Goal: Check status: Check status

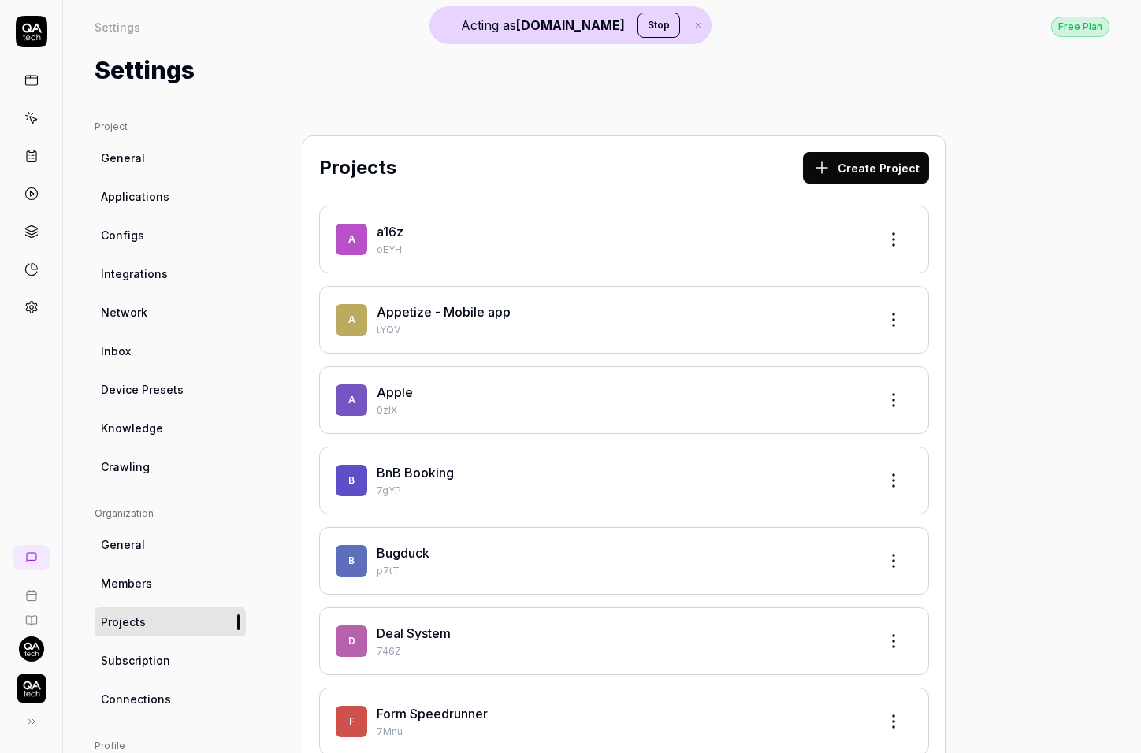
click at [31, 689] on img "button" at bounding box center [31, 688] width 28 height 28
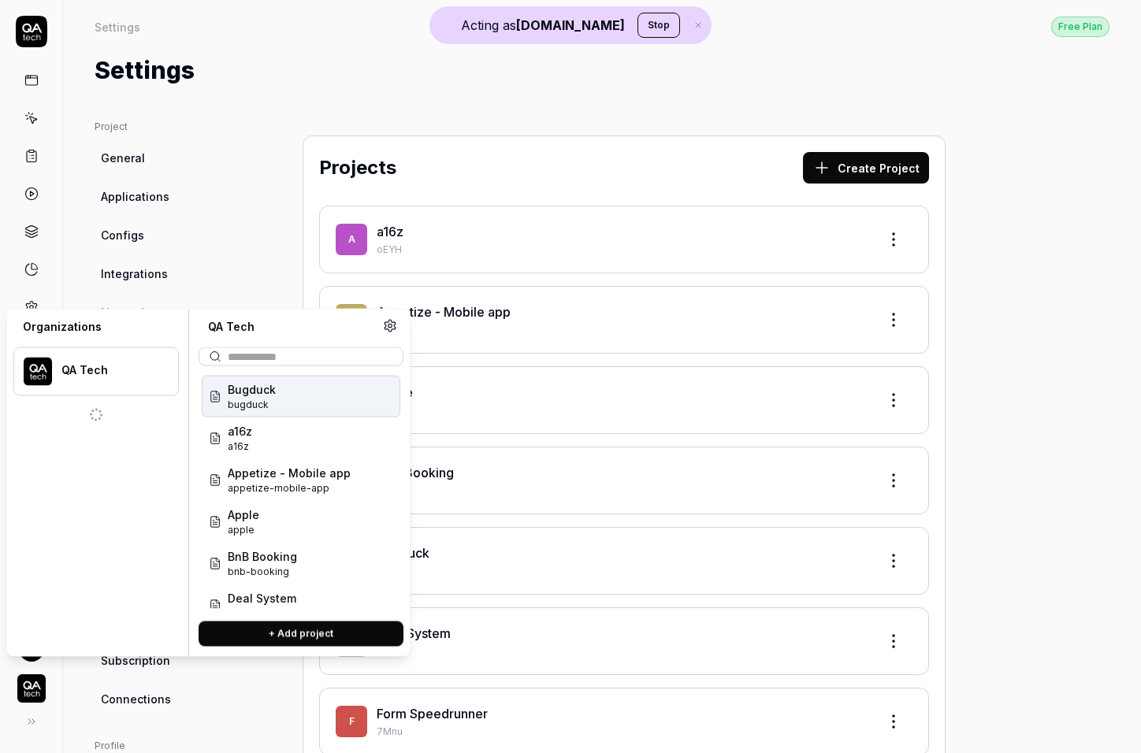
click at [31, 689] on img "button" at bounding box center [31, 688] width 28 height 28
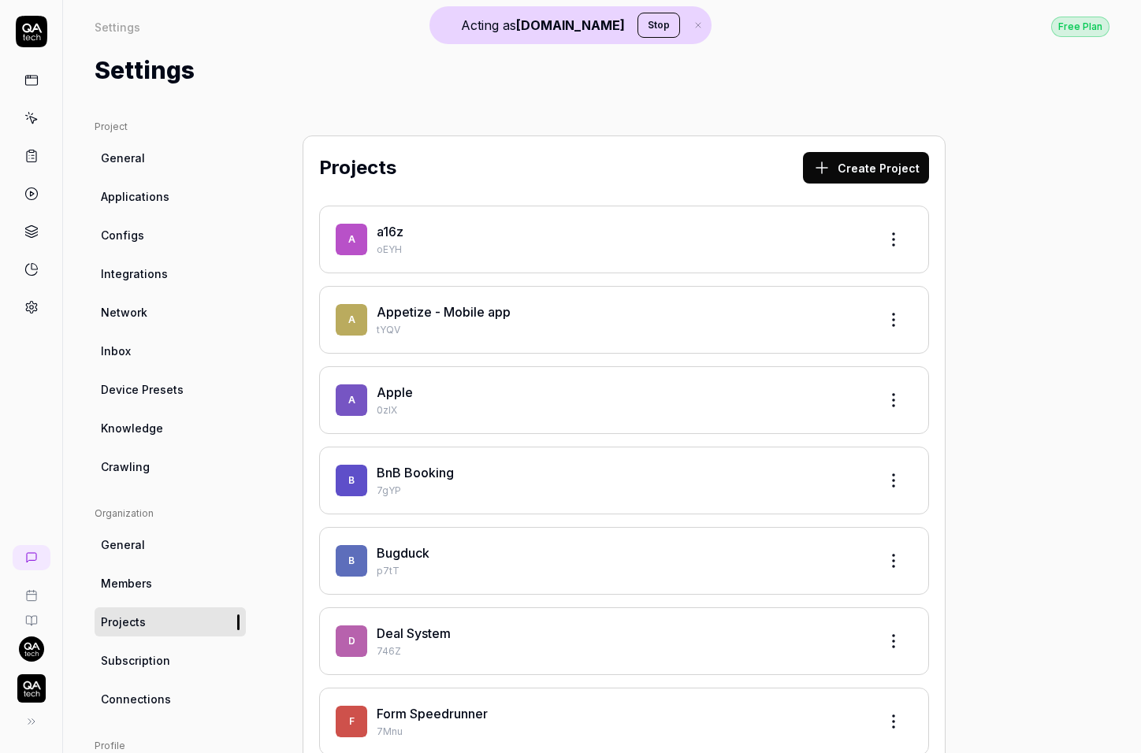
click at [31, 187] on icon at bounding box center [31, 194] width 14 height 14
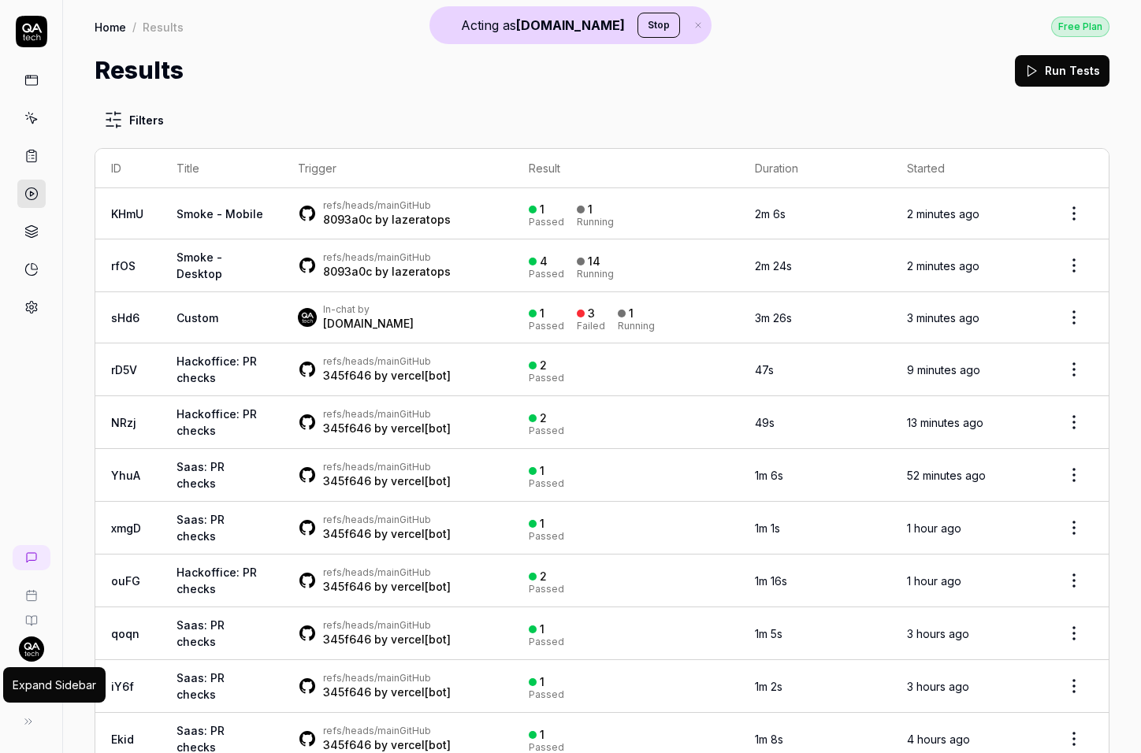
click at [29, 718] on icon at bounding box center [28, 721] width 13 height 13
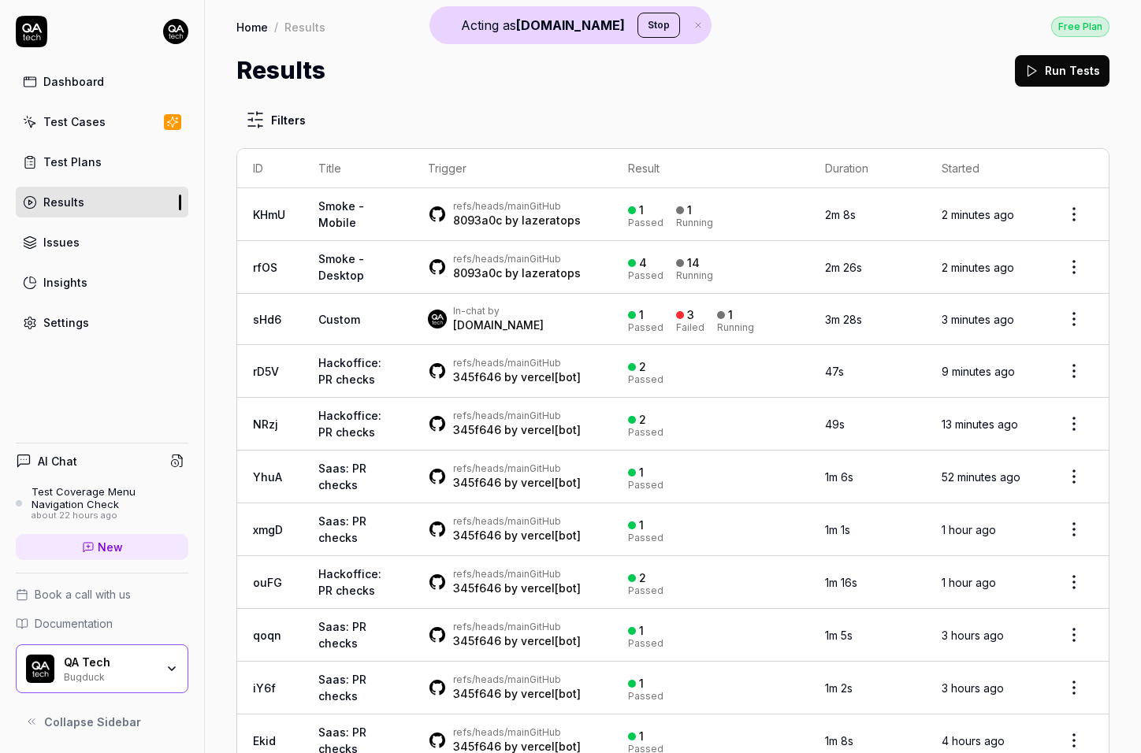
click at [392, 210] on td "Smoke - Mobile" at bounding box center [358, 214] width 110 height 53
click at [395, 278] on td "Smoke - Desktop" at bounding box center [358, 267] width 110 height 53
click at [394, 323] on td "Custom" at bounding box center [358, 319] width 110 height 51
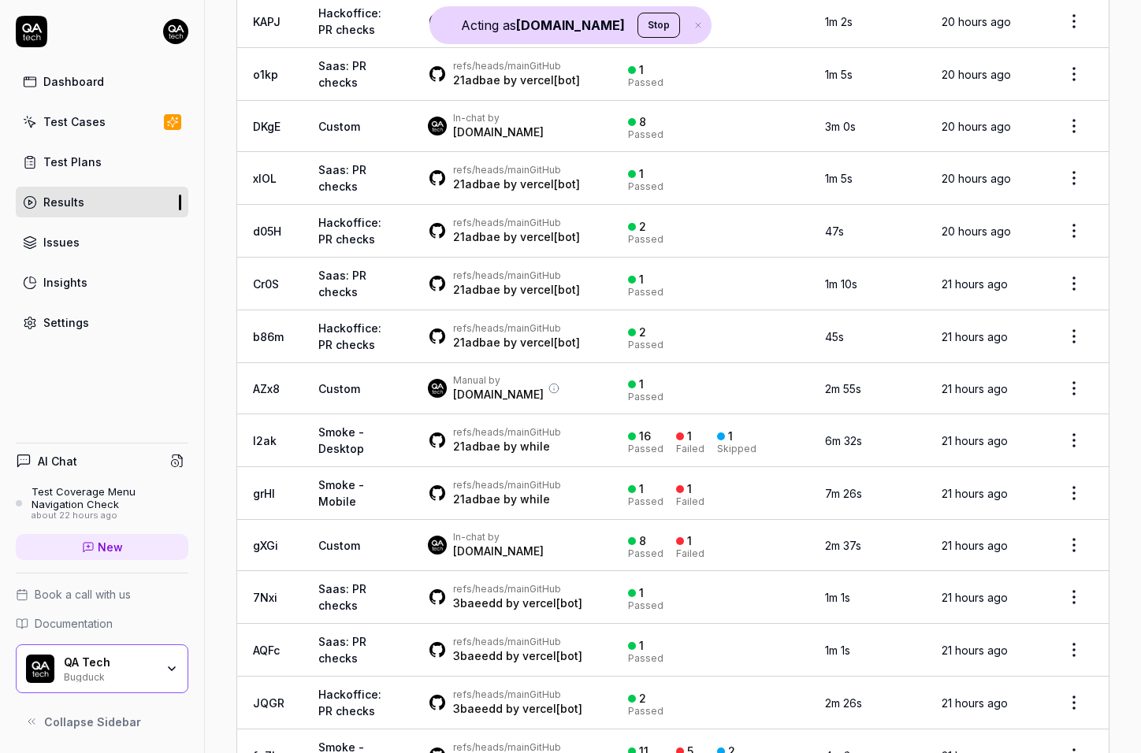
scroll to position [2664, 0]
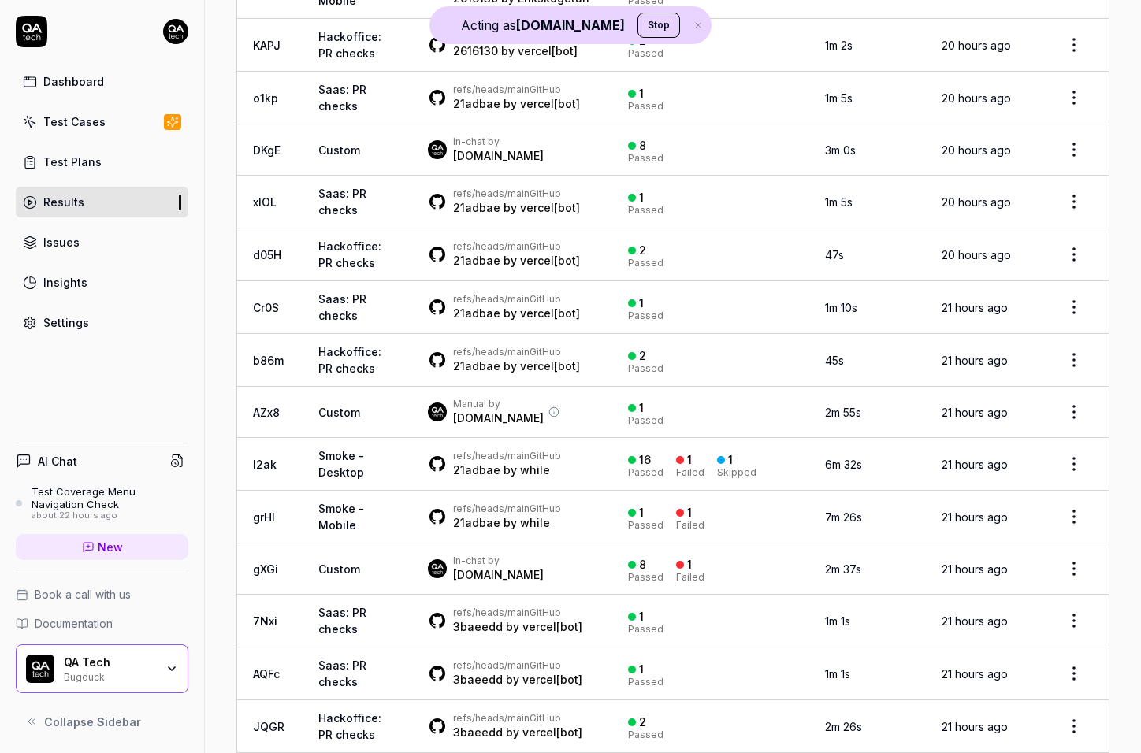
click at [303, 228] on td "Saas: PR checks" at bounding box center [358, 202] width 110 height 53
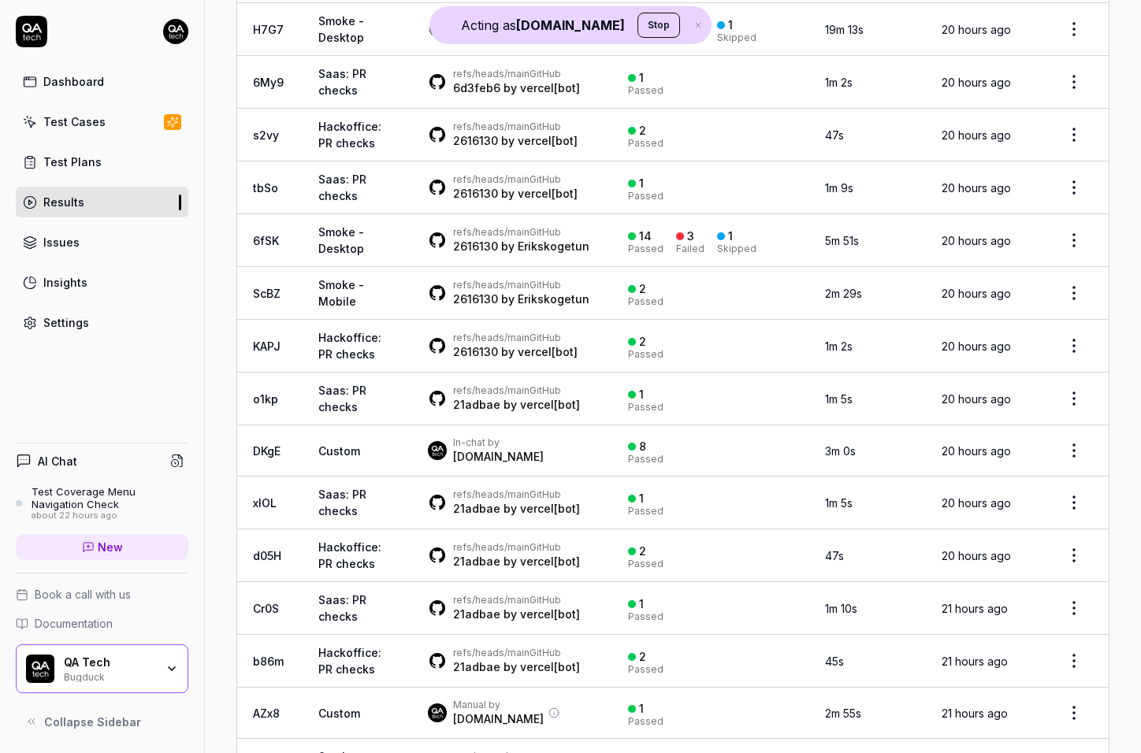
click at [297, 214] on td "tbSo" at bounding box center [269, 187] width 65 height 53
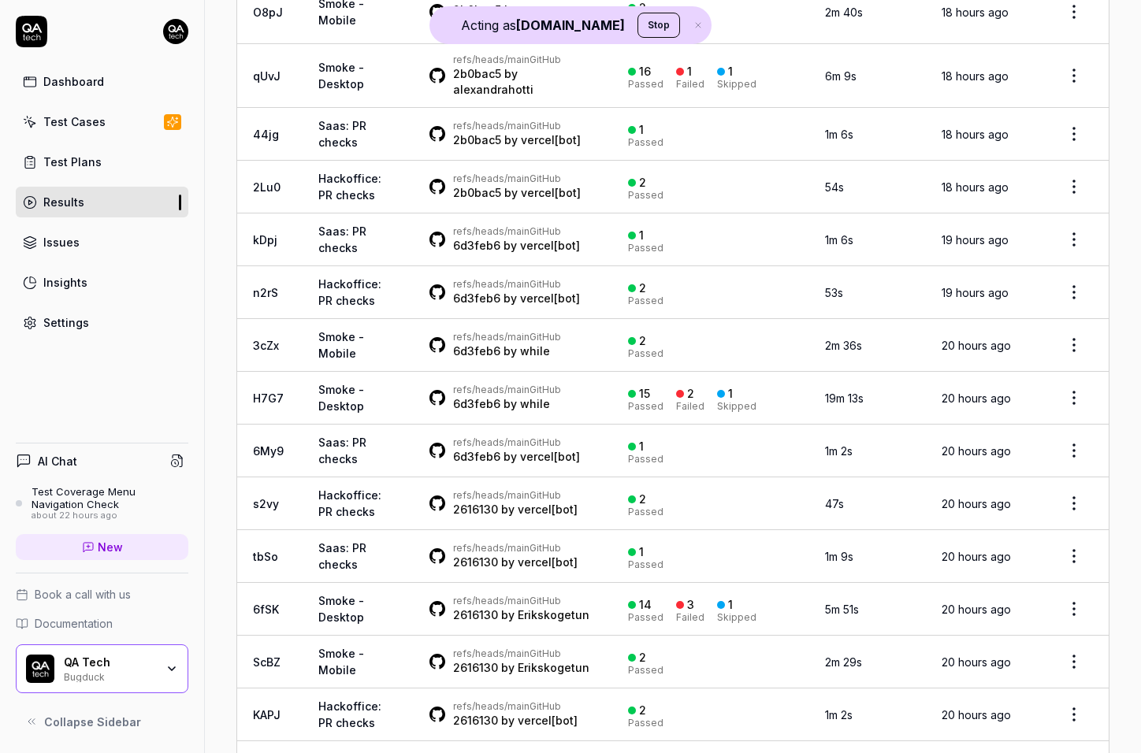
scroll to position [1923, 0]
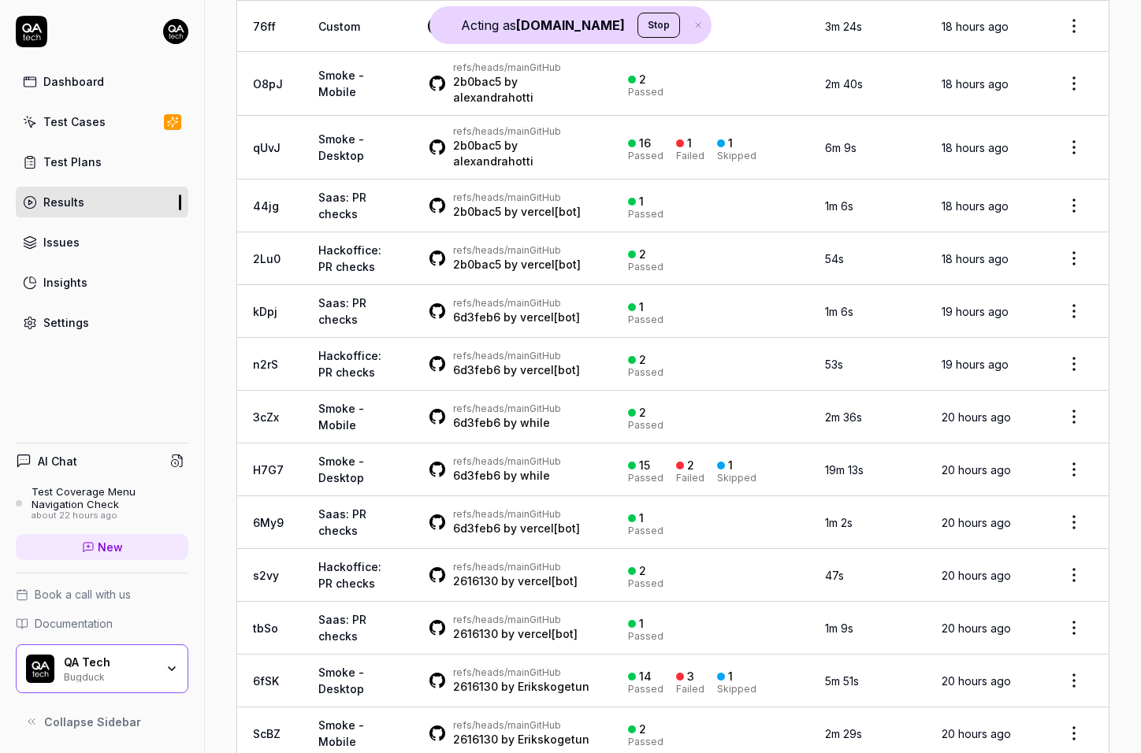
click at [300, 232] on td "44jg" at bounding box center [269, 206] width 65 height 53
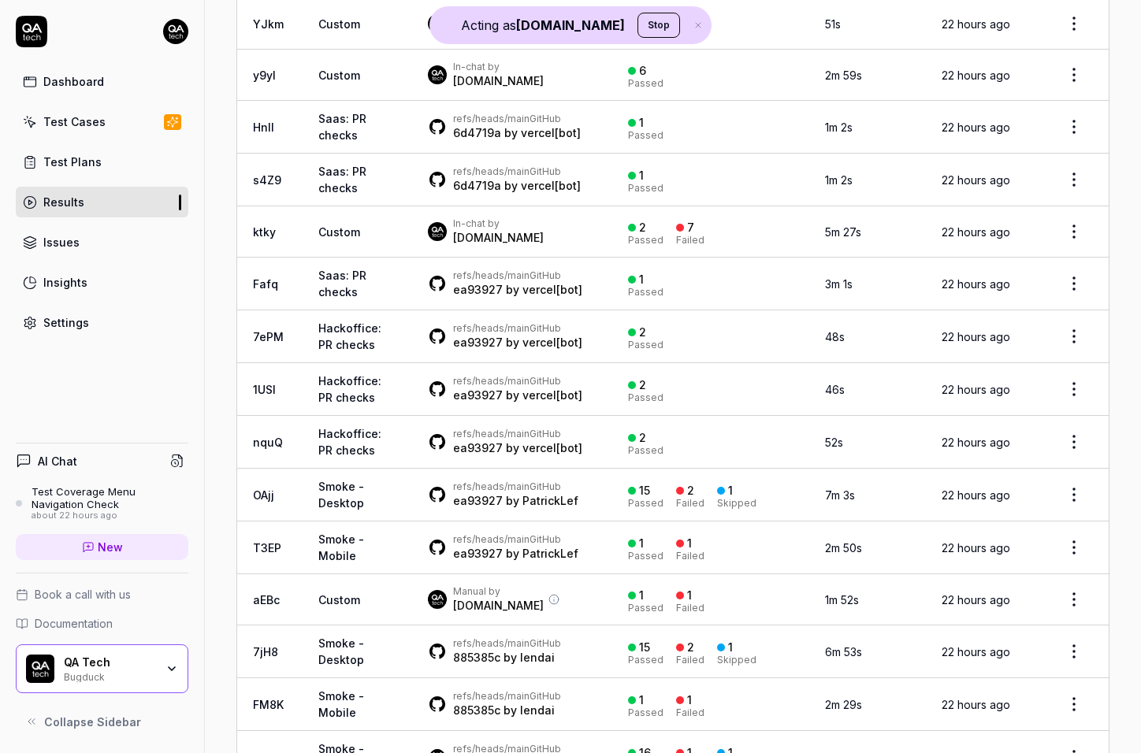
scroll to position [3876, 0]
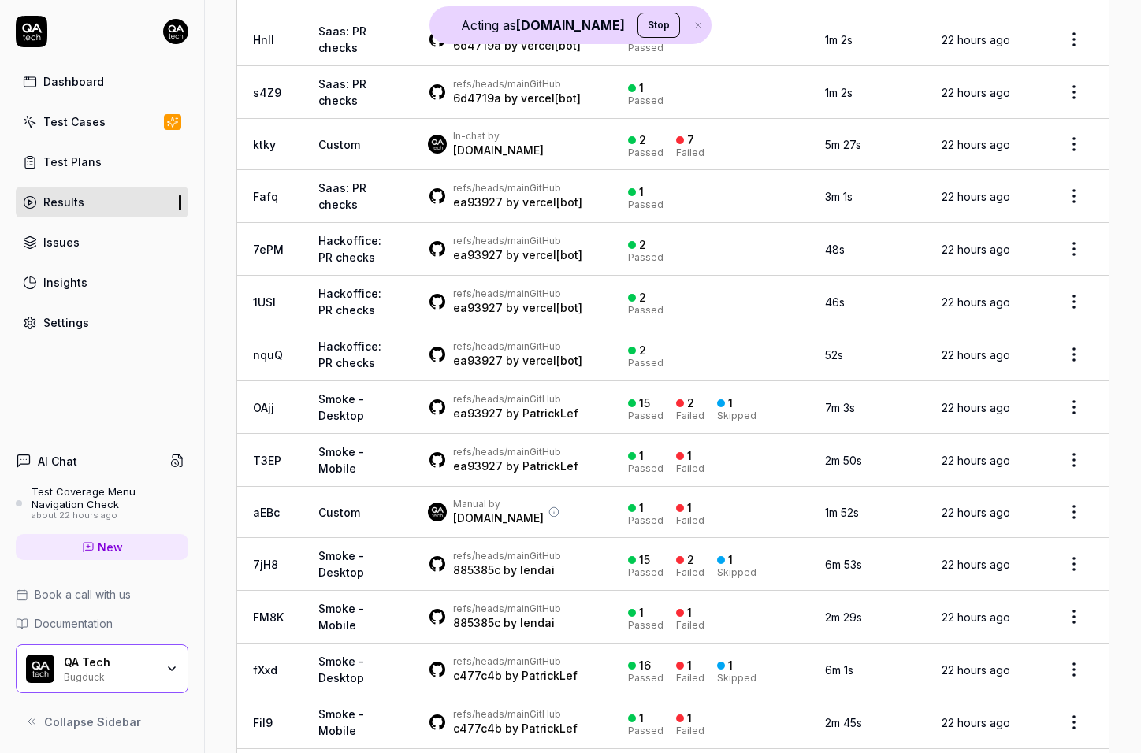
click at [291, 66] on td "HnII" at bounding box center [269, 39] width 65 height 53
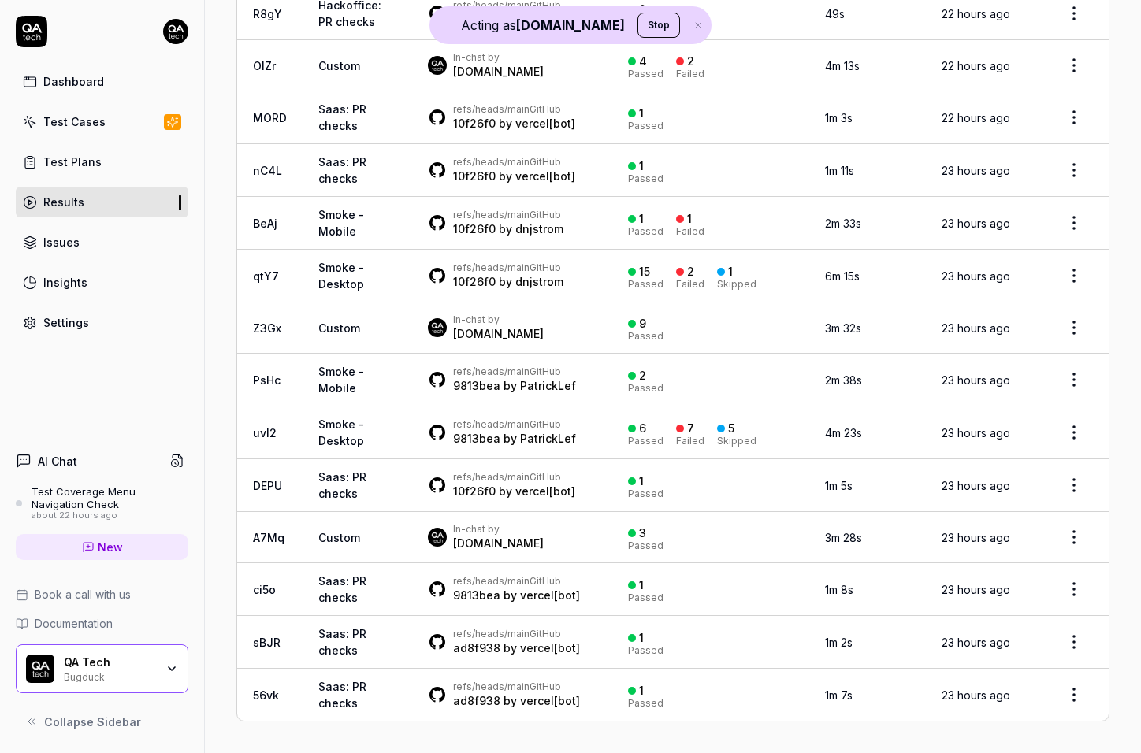
click at [293, 303] on td "qtY7" at bounding box center [269, 276] width 65 height 53
click at [297, 538] on td "A7Mq" at bounding box center [269, 537] width 65 height 51
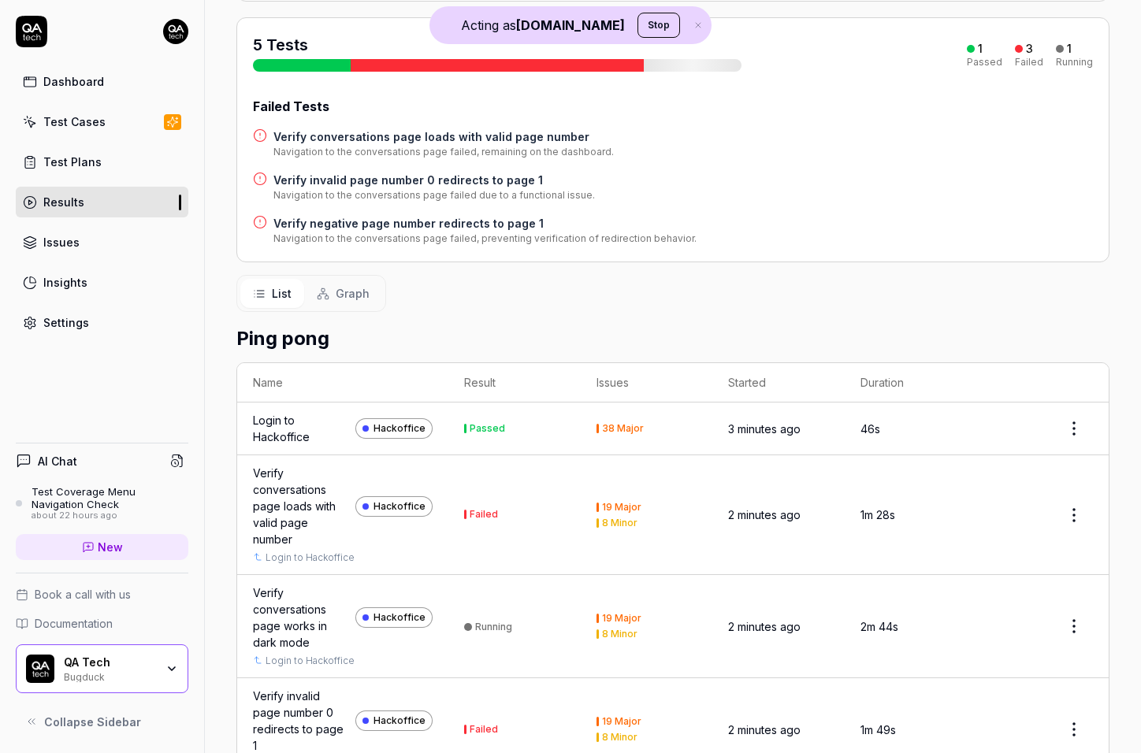
scroll to position [326, 0]
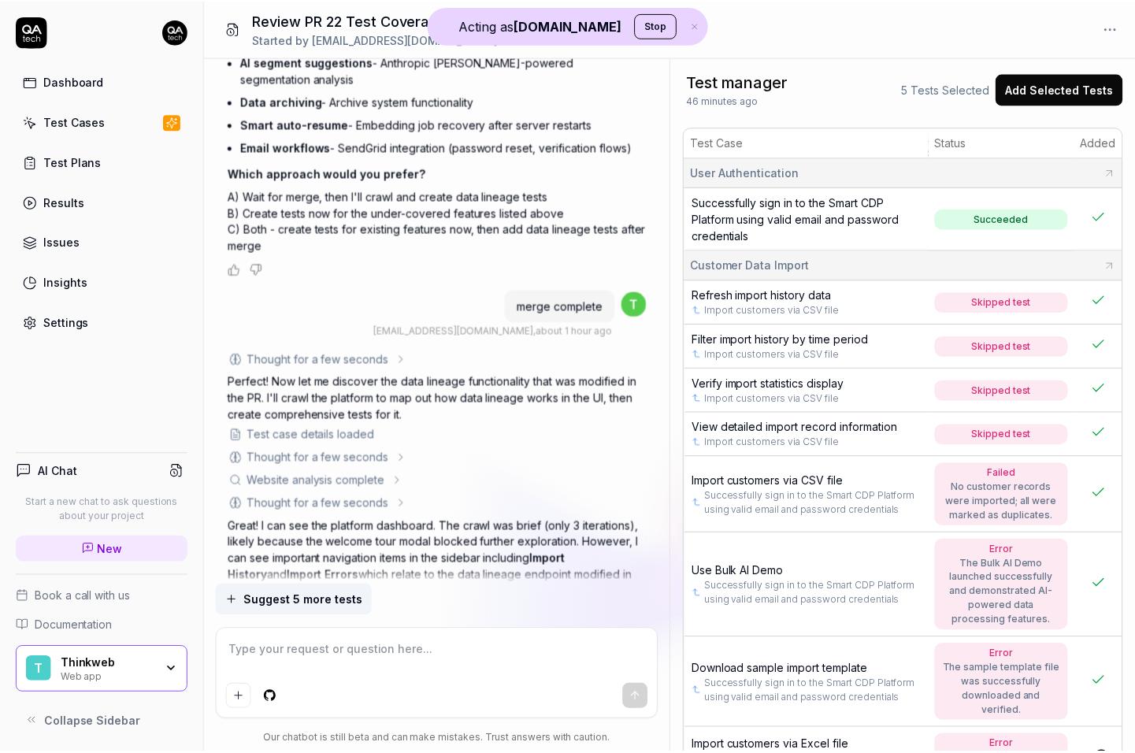
scroll to position [1995, 0]
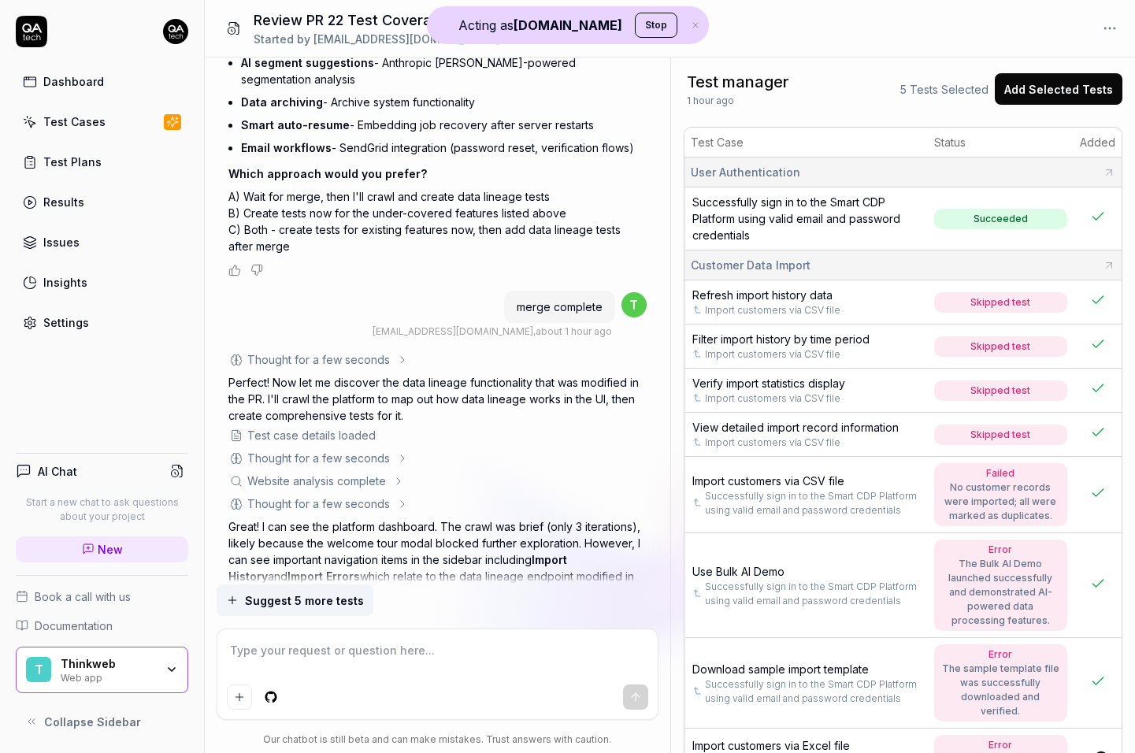
type textarea "*"
